Goal: Task Accomplishment & Management: Manage account settings

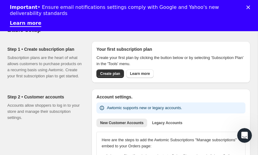
scroll to position [39, 0]
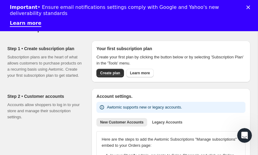
click at [248, 7] on polygon "Close" at bounding box center [248, 8] width 4 height 4
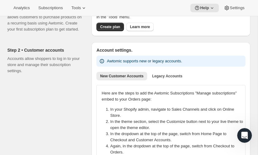
scroll to position [24, 0]
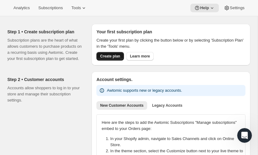
click at [103, 60] on button "Create plan" at bounding box center [109, 56] width 27 height 9
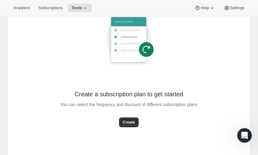
scroll to position [79, 0]
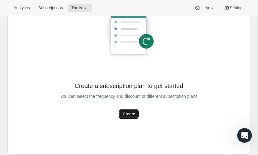
click at [123, 115] on span "Create" at bounding box center [129, 114] width 12 height 6
select select "WEEK"
select select "MONTH"
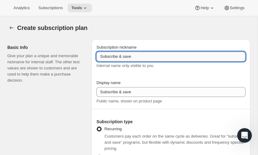
click at [105, 52] on input "Subscribe & save" at bounding box center [170, 57] width 149 height 10
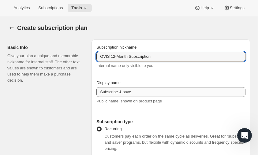
scroll to position [13, 0]
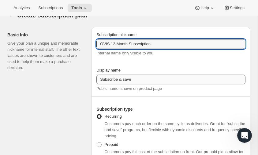
type input "OVIS 12-Month Subscription"
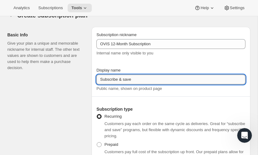
click at [109, 80] on input "Subscribe & save" at bounding box center [170, 80] width 149 height 10
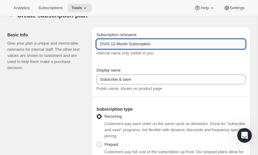
click at [119, 45] on input "OVIS 12-Month Subscription" at bounding box center [170, 44] width 149 height 10
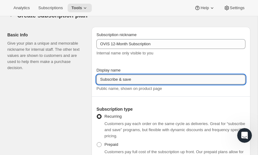
click at [114, 80] on input "Subscribe & save" at bounding box center [170, 80] width 149 height 10
paste input "OVIS 12-Month Subscription"
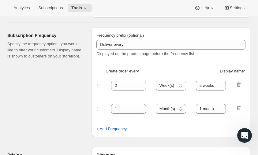
scroll to position [171, 0]
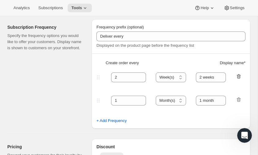
type input "OVIS 12-Month Subscription"
click at [237, 75] on icon "button" at bounding box center [238, 76] width 6 height 6
type input "1"
select select "MONTH"
type input "1 month"
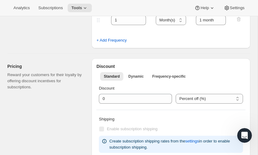
scroll to position [231, 0]
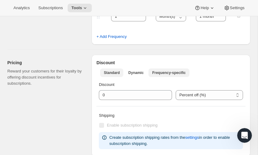
click at [154, 72] on span "Frequency-specific" at bounding box center [168, 72] width 33 height 5
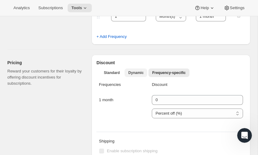
click at [135, 72] on span "Dynamic" at bounding box center [135, 72] width 15 height 5
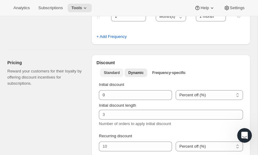
click at [116, 71] on span "Standard" at bounding box center [112, 72] width 16 height 5
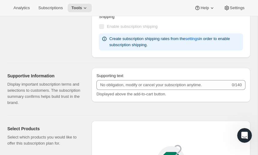
scroll to position [355, 0]
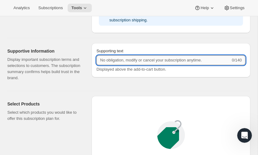
click at [119, 56] on input "Supporting text" at bounding box center [163, 60] width 134 height 10
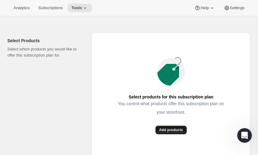
click at [160, 128] on span "Add products" at bounding box center [171, 130] width 24 height 5
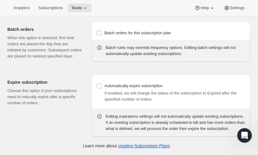
scroll to position [531, 0]
click at [98, 83] on input "Automatically expire subscription" at bounding box center [99, 85] width 5 height 5
checkbox input "true"
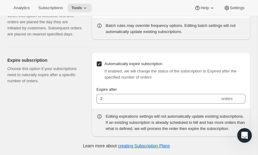
scroll to position [548, 0]
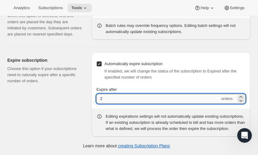
click at [109, 100] on input "2" at bounding box center [158, 99] width 124 height 10
type input "12"
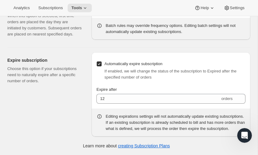
click at [70, 107] on div "Expire subscription Choose this option if your subscriptions need to naturally …" at bounding box center [46, 94] width 79 height 84
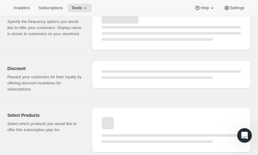
select select "WEEK"
select select "MONTH"
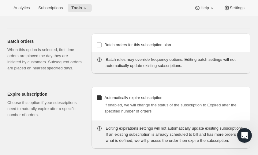
type input "OVIS 12-Month Subscription"
type input "1"
select select "MONTH"
type input "1 month"
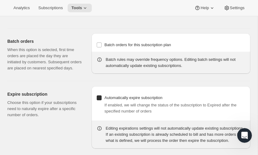
checkbox input "true"
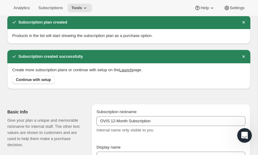
scroll to position [28, 0]
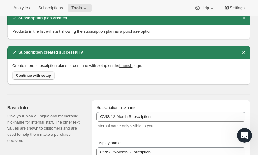
click at [45, 76] on span "Continue with setup" at bounding box center [33, 75] width 35 height 5
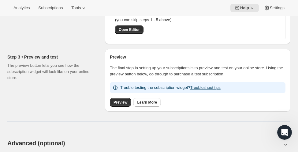
scroll to position [214, 0]
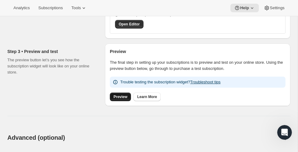
click at [123, 98] on span "Preview" at bounding box center [120, 96] width 14 height 5
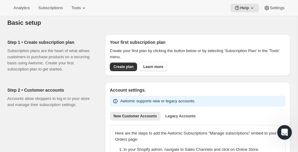
scroll to position [0, 0]
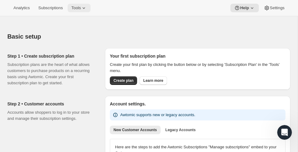
click at [78, 9] on span "Tools" at bounding box center [75, 8] width 9 height 5
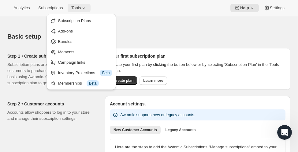
click at [78, 9] on span "Tools" at bounding box center [75, 8] width 9 height 5
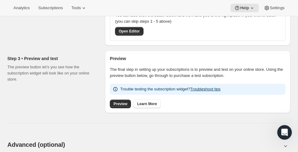
scroll to position [232, 0]
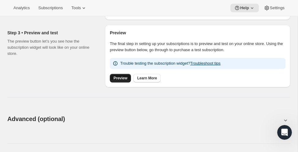
click at [116, 76] on link "Preview" at bounding box center [120, 78] width 21 height 9
click at [119, 77] on span "Preview" at bounding box center [120, 78] width 14 height 5
click at [119, 79] on span "Preview" at bounding box center [120, 78] width 14 height 5
click at [113, 76] on span "Preview" at bounding box center [120, 78] width 14 height 5
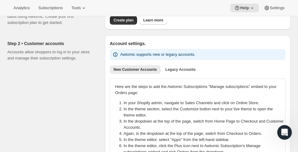
scroll to position [0, 0]
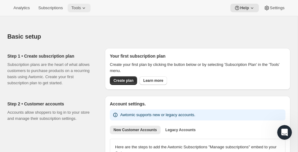
click at [79, 9] on span "Tools" at bounding box center [75, 8] width 9 height 5
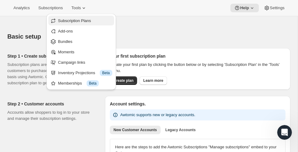
click at [76, 17] on button "Subscription Plans" at bounding box center [81, 21] width 66 height 10
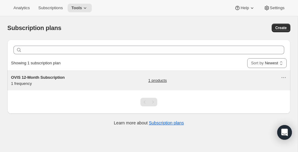
click at [41, 77] on span "OVIS 12-Month Subscription" at bounding box center [38, 77] width 54 height 5
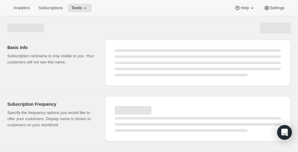
select select "WEEK"
select select "MONTH"
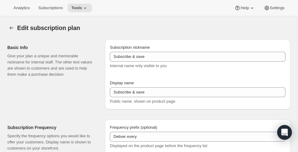
type input "OVIS 12-Month Subscription"
type input "1"
select select "MONTH"
type input "1 month"
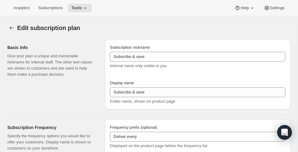
checkbox input "true"
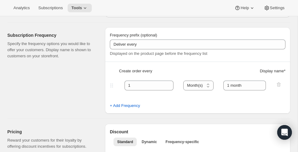
scroll to position [102, 0]
